Goal: Book appointment/travel/reservation

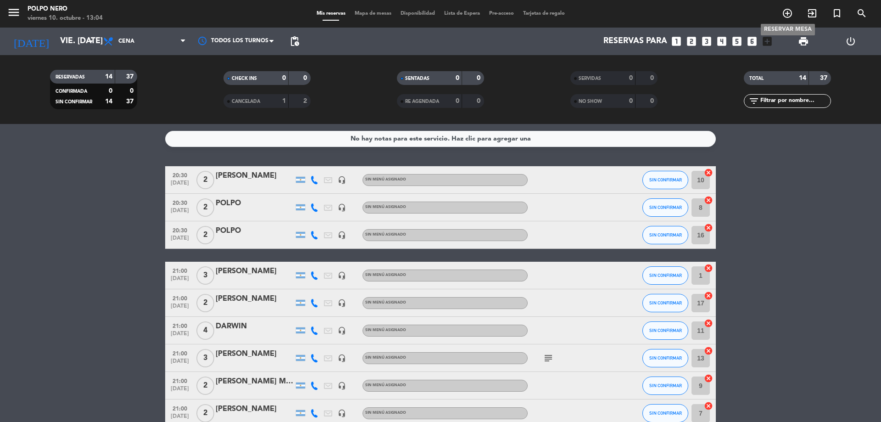
click at [787, 16] on icon "add_circle_outline" at bounding box center [787, 13] width 11 height 11
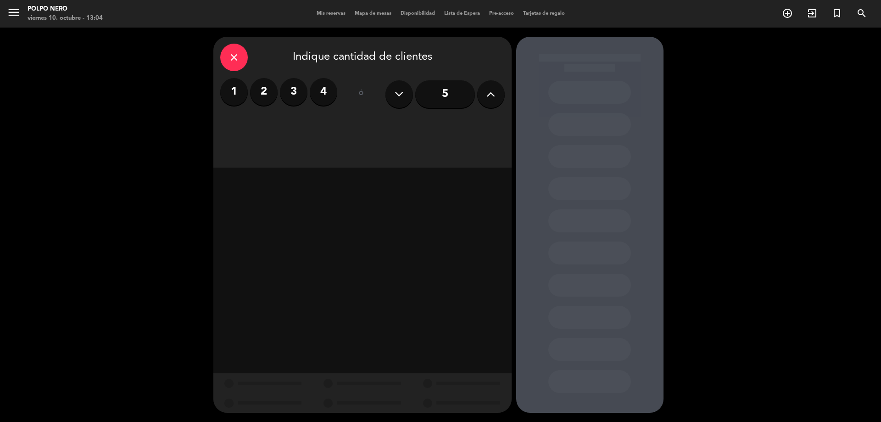
click at [298, 92] on label "3" at bounding box center [294, 92] width 28 height 28
click at [482, 121] on div "Cena" at bounding box center [469, 126] width 69 height 18
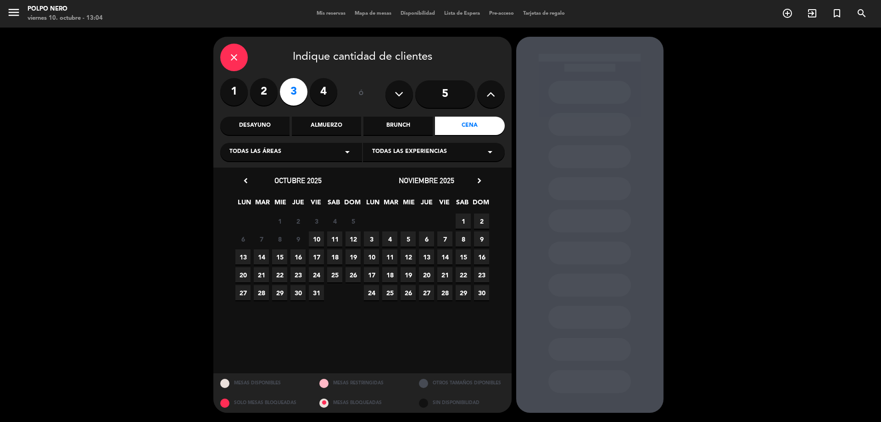
click at [320, 236] on span "10" at bounding box center [316, 238] width 15 height 15
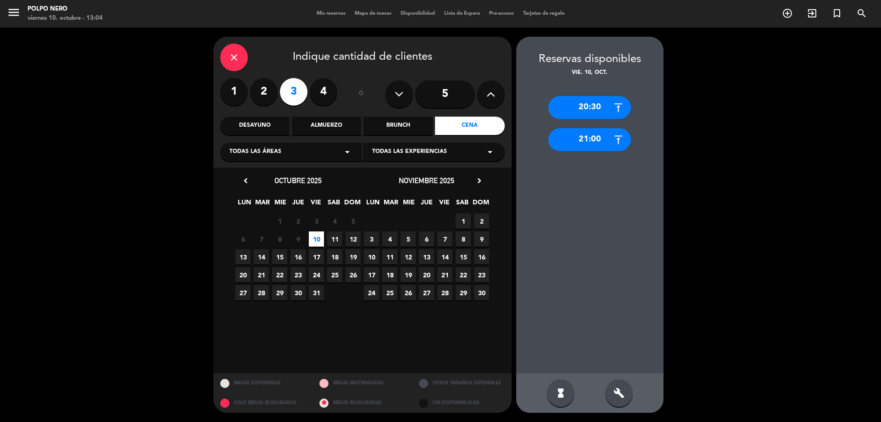
click at [595, 130] on div "21:00" at bounding box center [589, 139] width 83 height 23
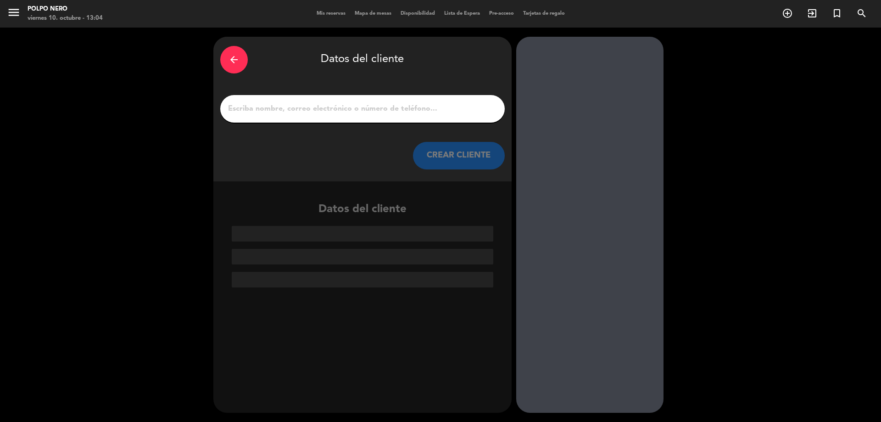
click at [387, 110] on input "1" at bounding box center [362, 108] width 271 height 13
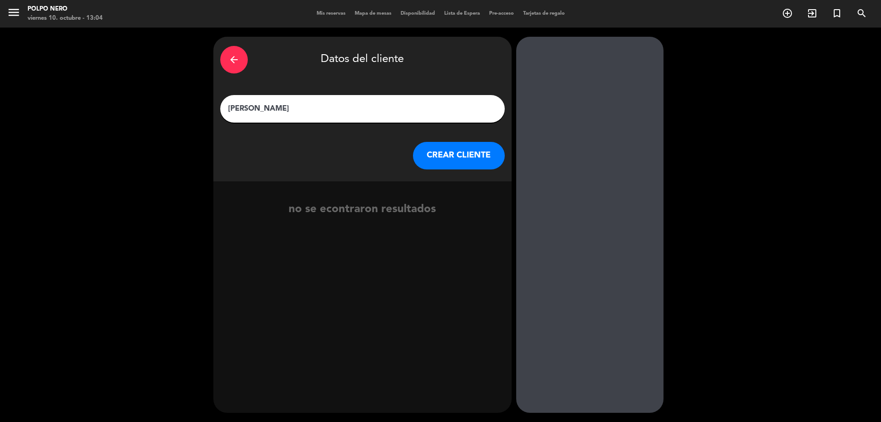
type input "[PERSON_NAME]"
click at [460, 151] on button "CREAR CLIENTE" at bounding box center [459, 156] width 92 height 28
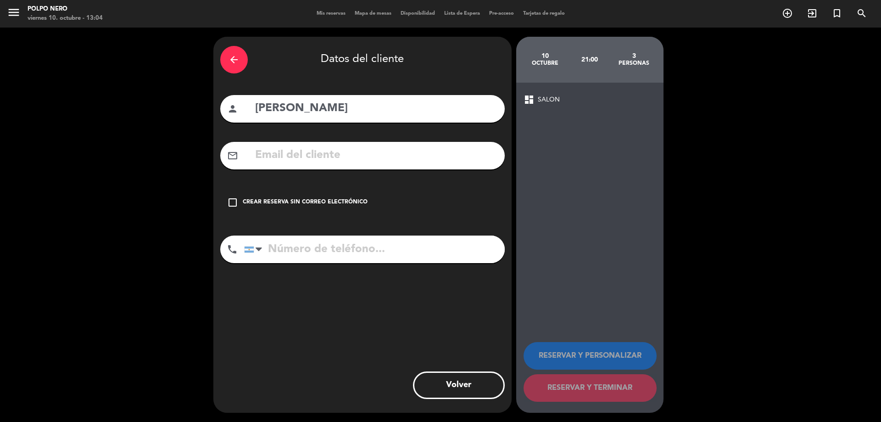
click at [361, 248] on input "tel" at bounding box center [374, 249] width 261 height 28
click at [383, 248] on input "tel" at bounding box center [374, 249] width 261 height 28
click at [233, 200] on icon "check_box_outline_blank" at bounding box center [232, 202] width 11 height 11
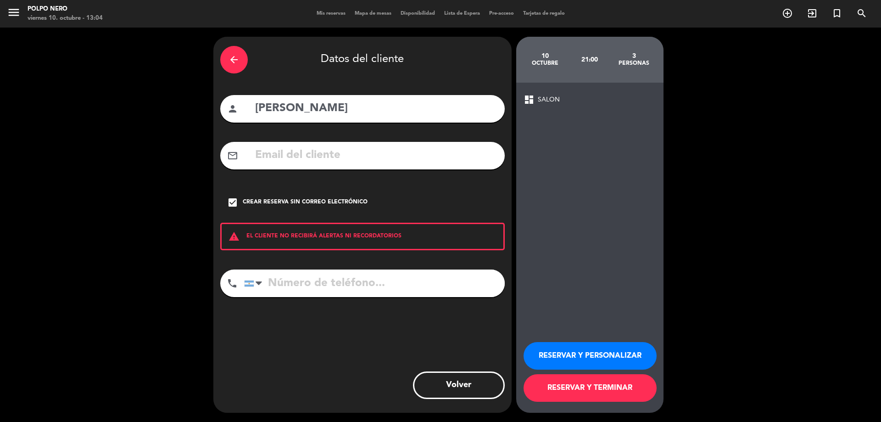
click at [306, 284] on input "tel" at bounding box center [374, 283] width 261 height 28
type input "3425685216"
click at [596, 382] on button "RESERVAR Y TERMINAR" at bounding box center [589, 388] width 133 height 28
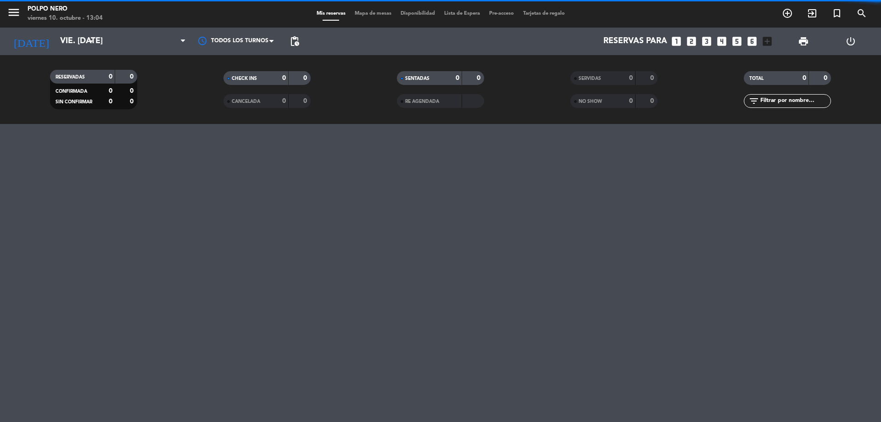
click at [460, 391] on div "menu Polpo Nero viernes 10. octubre - 13:04 Mis reservas Mapa de mesas Disponib…" at bounding box center [440, 211] width 881 height 422
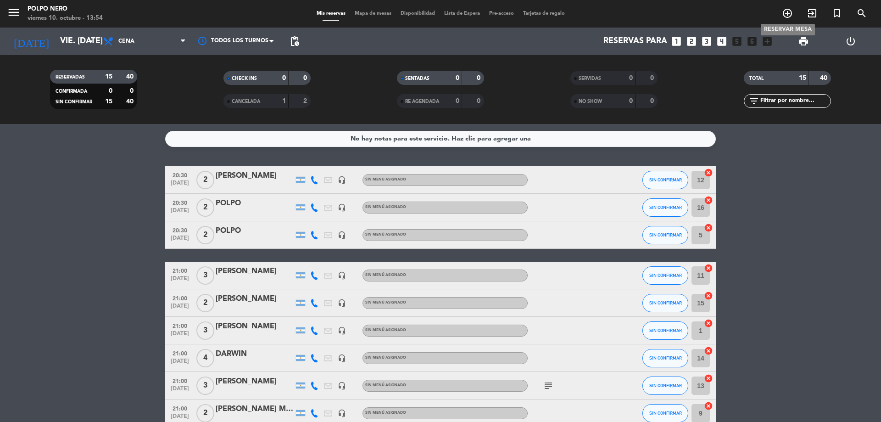
click at [787, 11] on icon "add_circle_outline" at bounding box center [787, 13] width 11 height 11
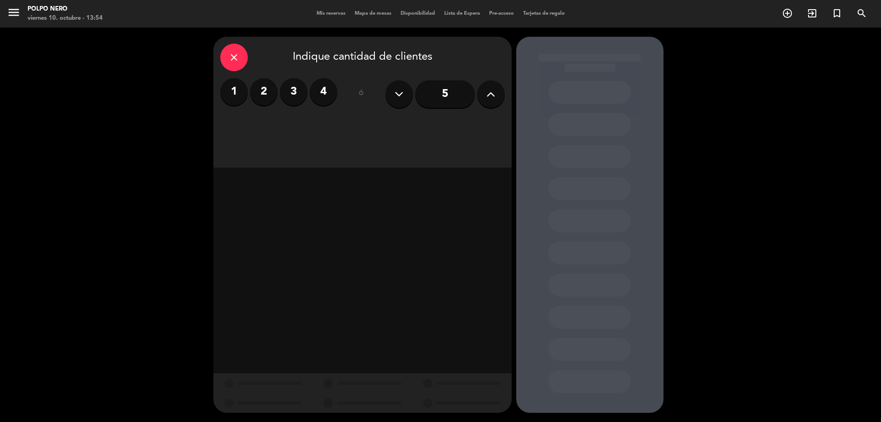
click at [328, 92] on label "4" at bounding box center [324, 92] width 28 height 28
click at [479, 127] on div "Cena" at bounding box center [469, 126] width 69 height 18
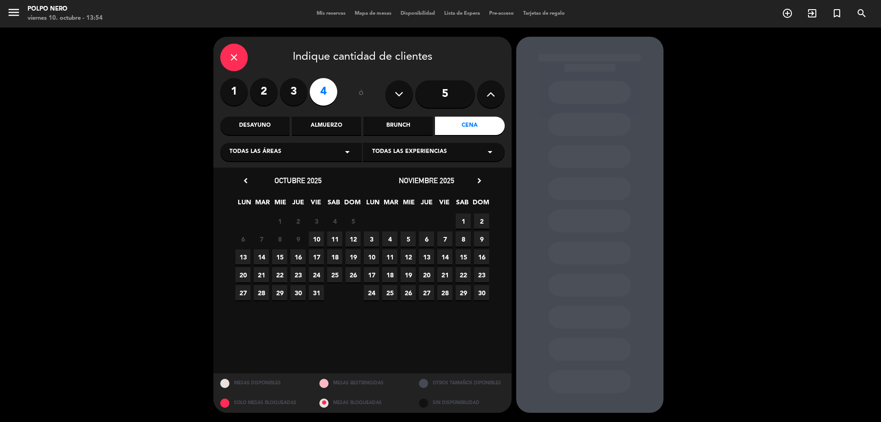
click at [333, 234] on span "11" at bounding box center [334, 238] width 15 height 15
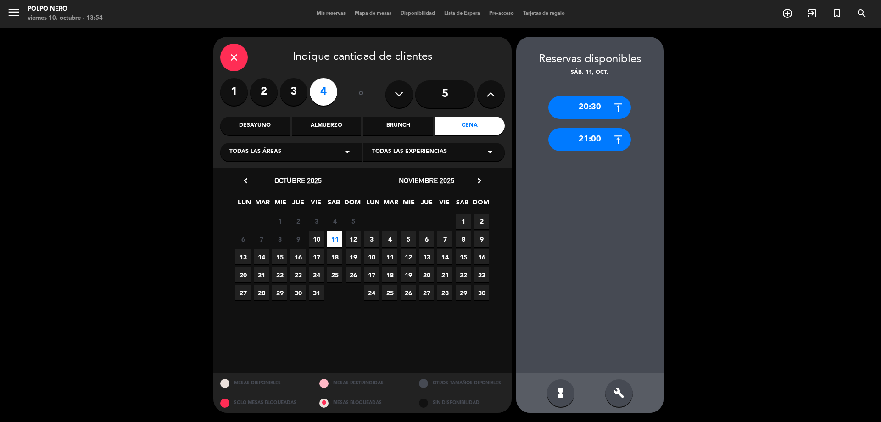
click at [593, 106] on div "20:30" at bounding box center [589, 107] width 83 height 23
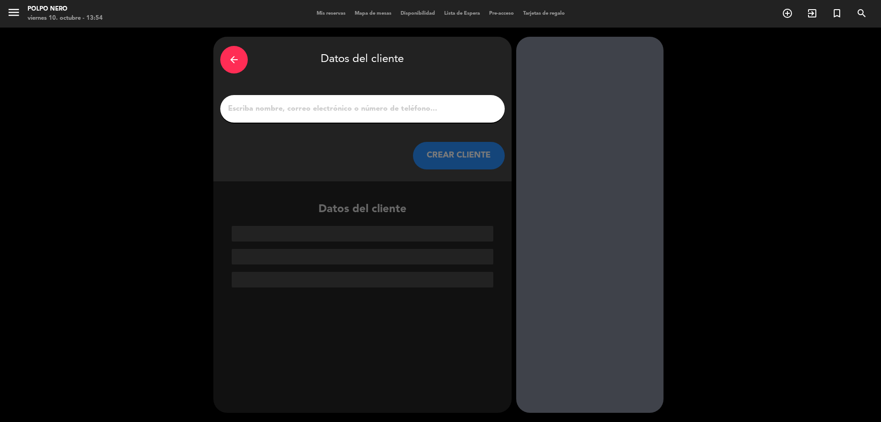
click at [376, 104] on input "1" at bounding box center [362, 108] width 271 height 13
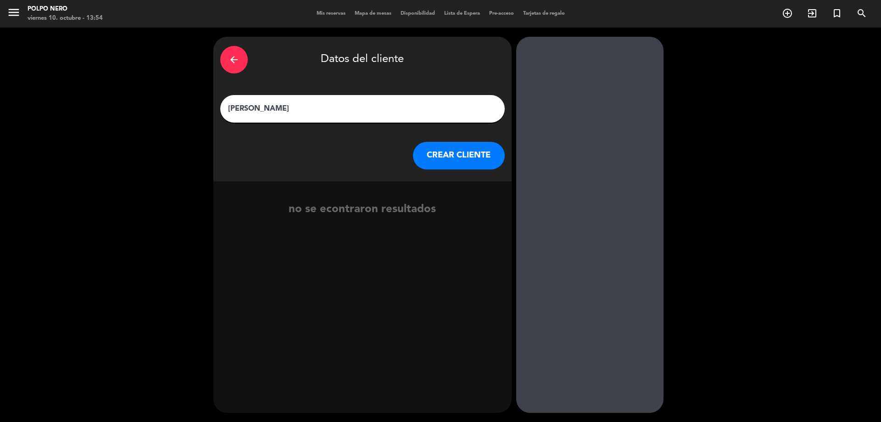
type input "[PERSON_NAME]"
click at [435, 165] on button "CREAR CLIENTE" at bounding box center [459, 156] width 92 height 28
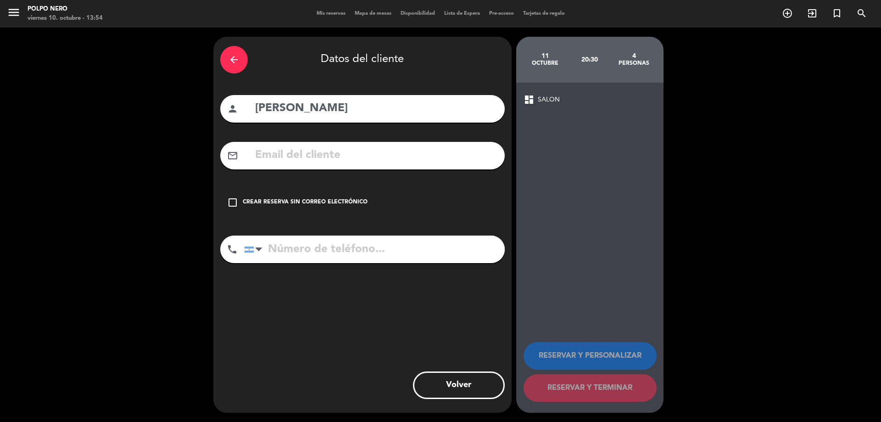
click at [231, 200] on icon "check_box_outline_blank" at bounding box center [232, 202] width 11 height 11
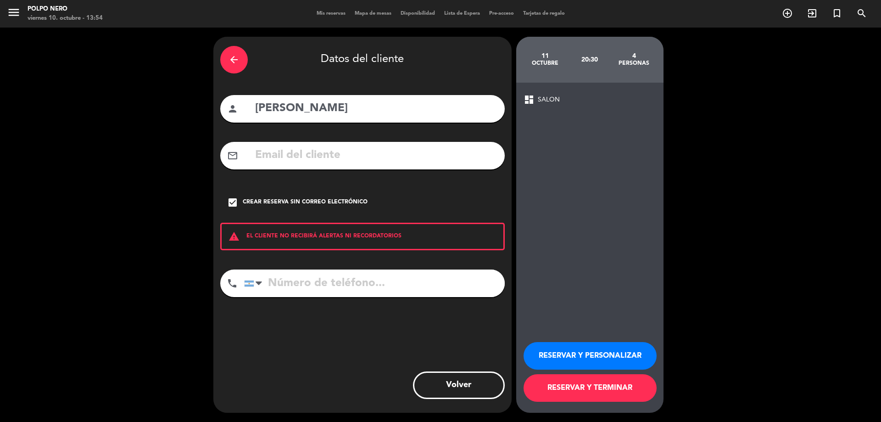
click at [350, 294] on input "tel" at bounding box center [374, 283] width 261 height 28
type input "3426103763"
click at [580, 363] on button "RESERVAR Y PERSONALIZAR" at bounding box center [589, 356] width 133 height 28
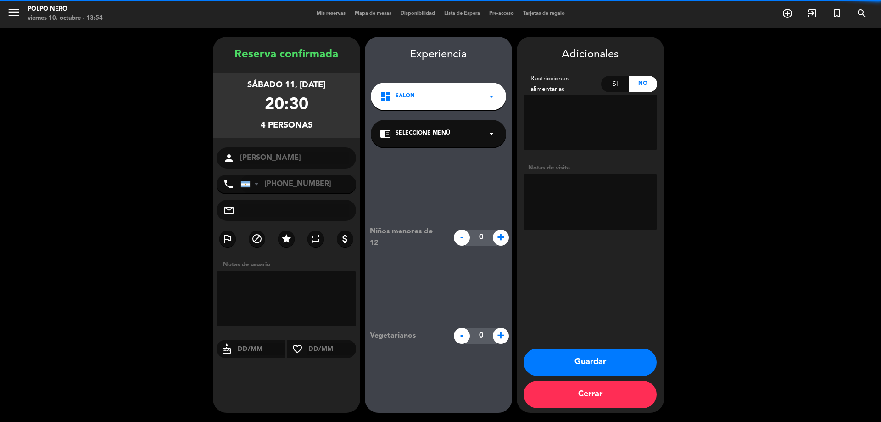
click at [256, 286] on textarea at bounding box center [287, 298] width 140 height 55
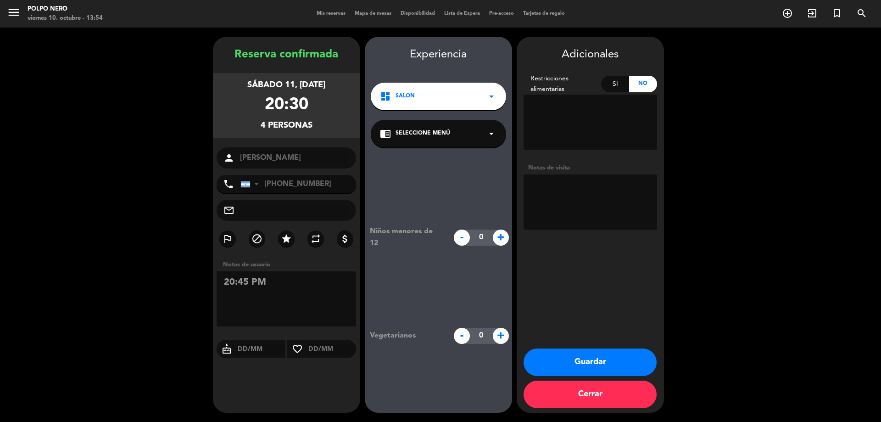
type textarea "20:45 PM"
click at [622, 357] on button "Guardar" at bounding box center [589, 362] width 133 height 28
